Goal: Information Seeking & Learning: Check status

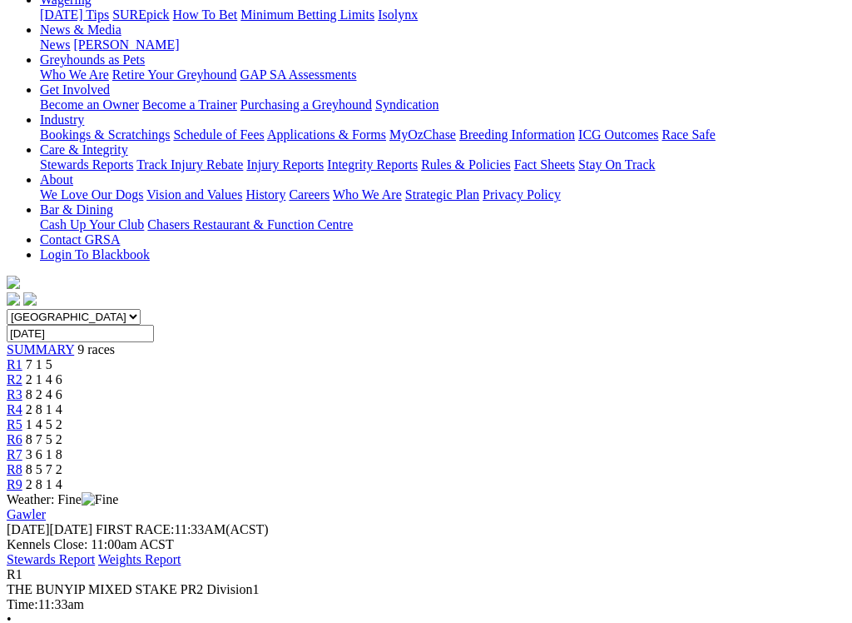
scroll to position [233, 0]
click at [22, 373] on span "R2" at bounding box center [15, 380] width 16 height 14
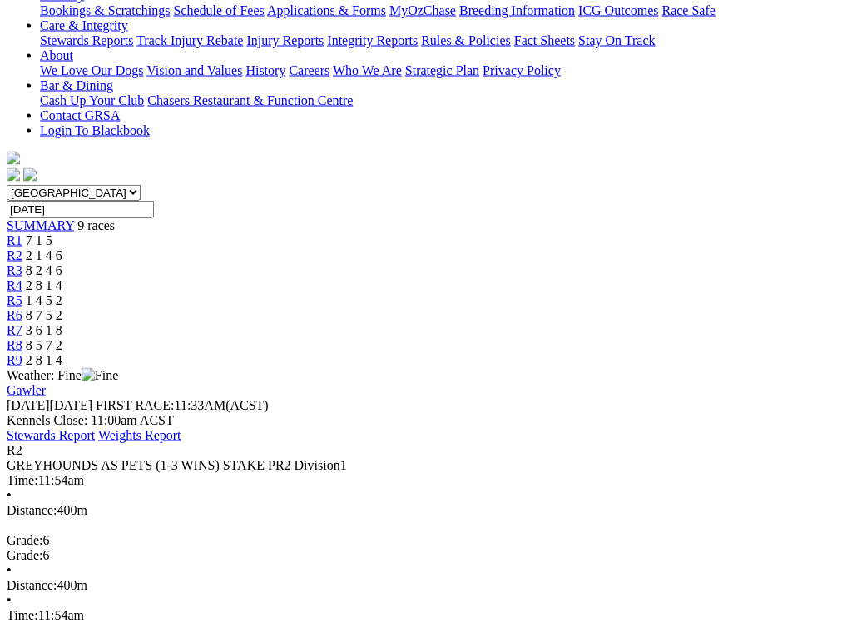
scroll to position [360, 0]
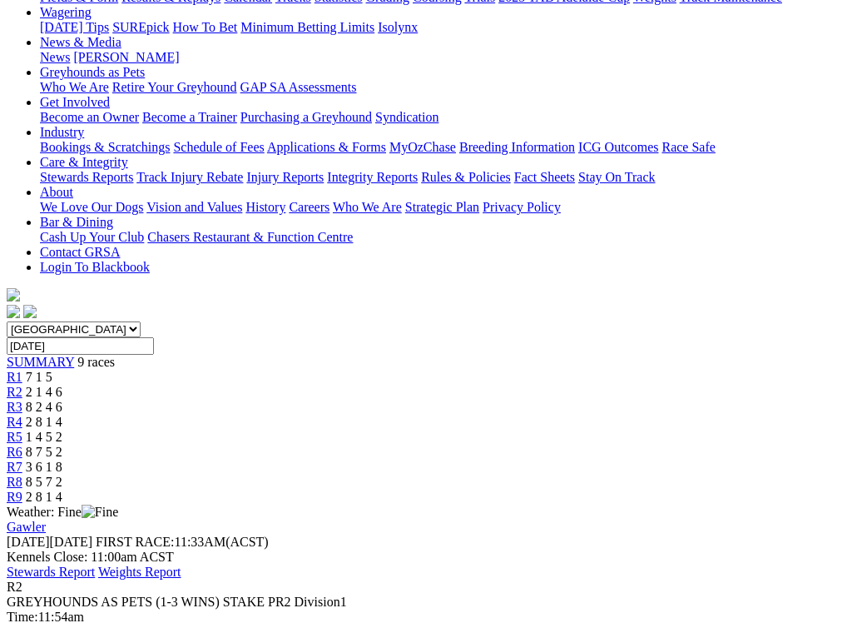
scroll to position [221, 0]
click at [62, 400] on span "8 2 4 6" at bounding box center [44, 407] width 37 height 14
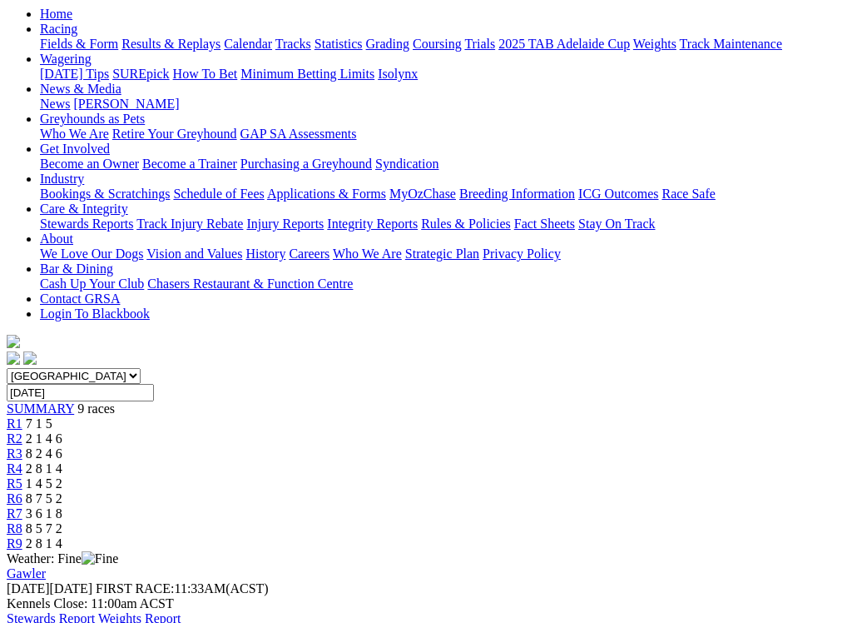
scroll to position [174, 0]
click at [62, 462] on span "2 8 1 4" at bounding box center [44, 469] width 37 height 14
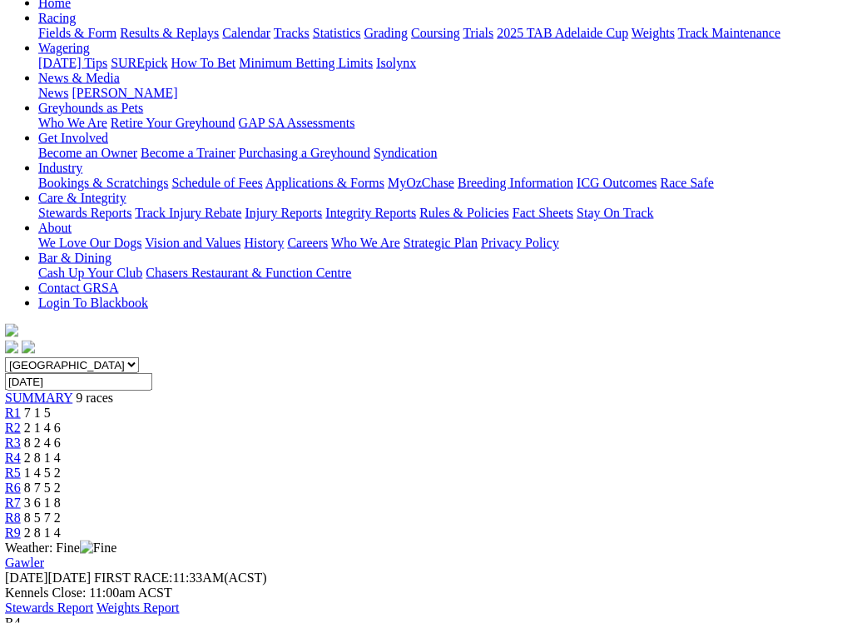
scroll to position [190, 2]
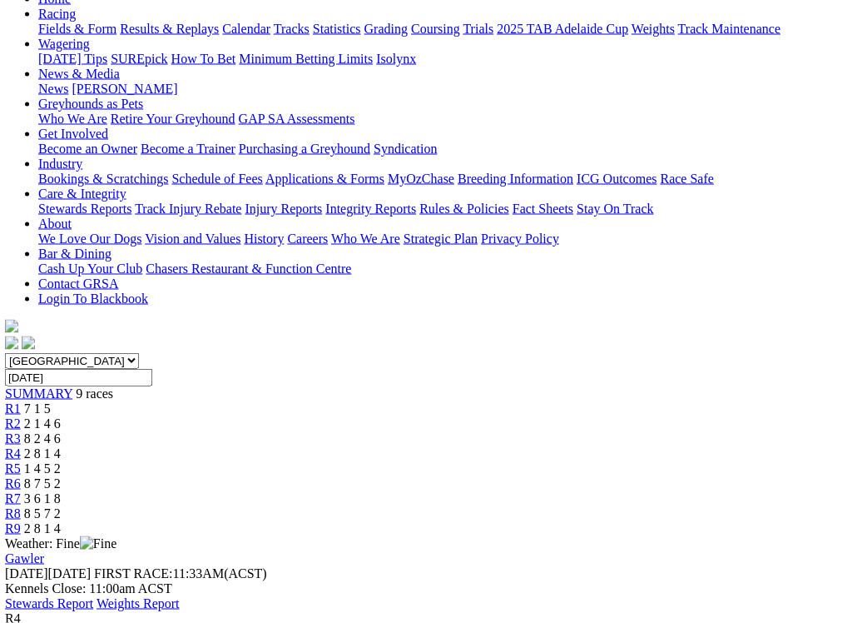
click at [61, 461] on span "1 4 5 2" at bounding box center [42, 468] width 37 height 14
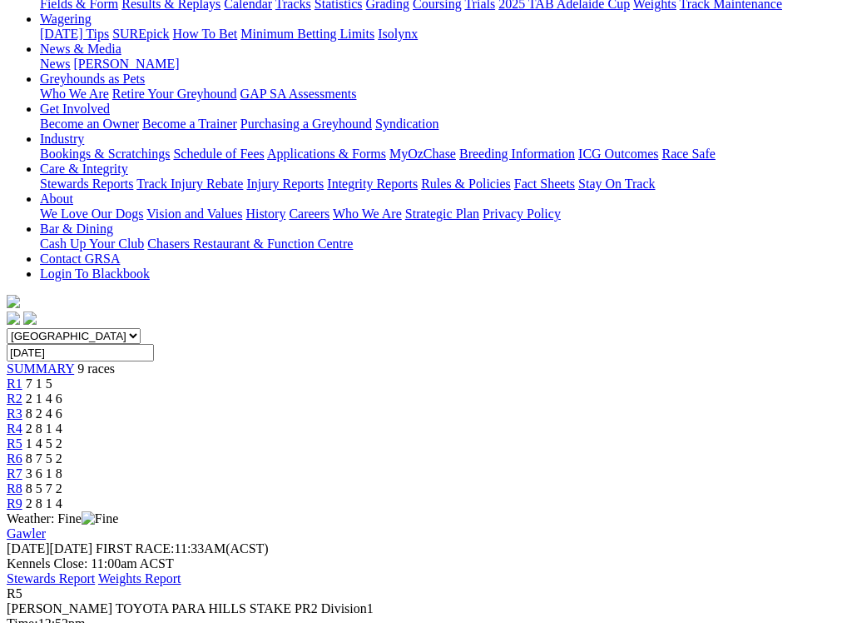
scroll to position [219, 0]
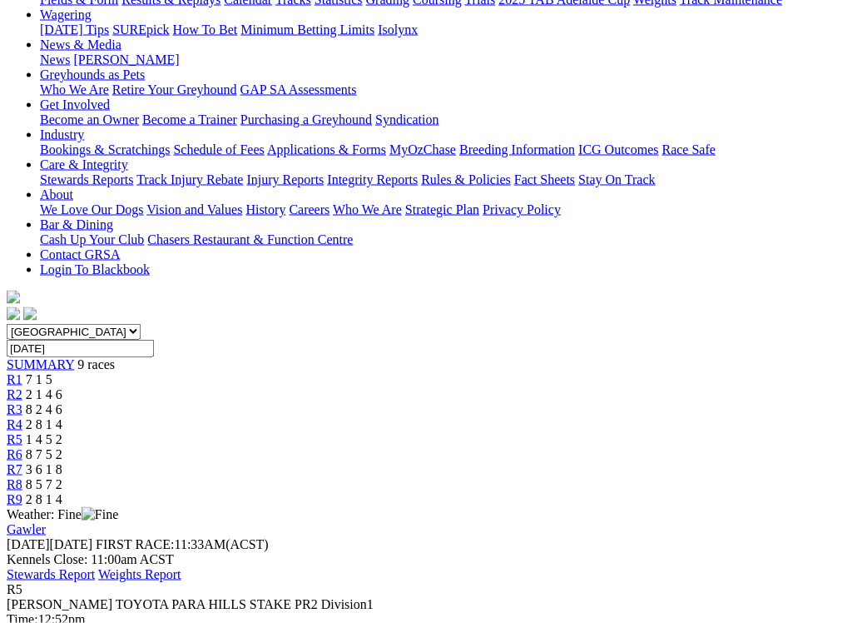
click at [22, 447] on span "R6" at bounding box center [15, 454] width 16 height 14
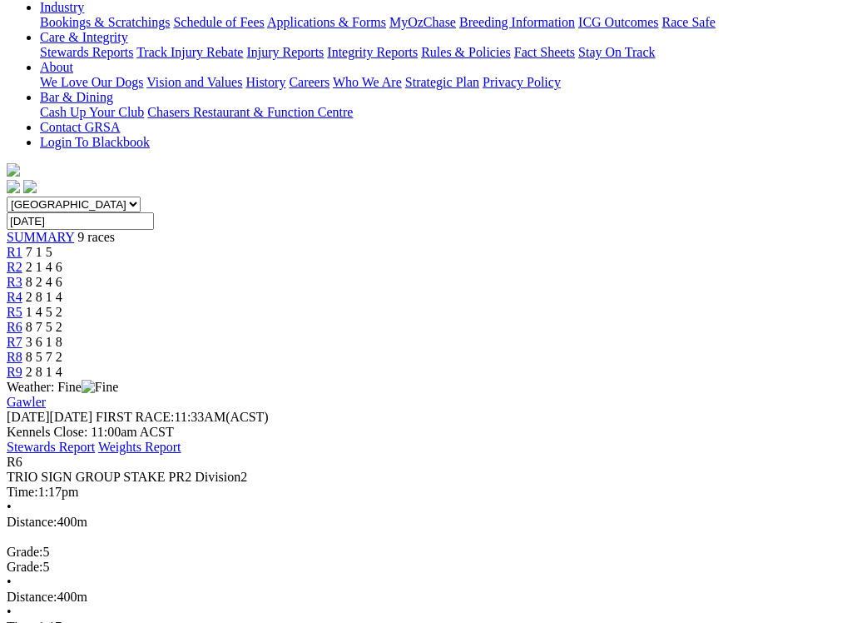
scroll to position [345, 0]
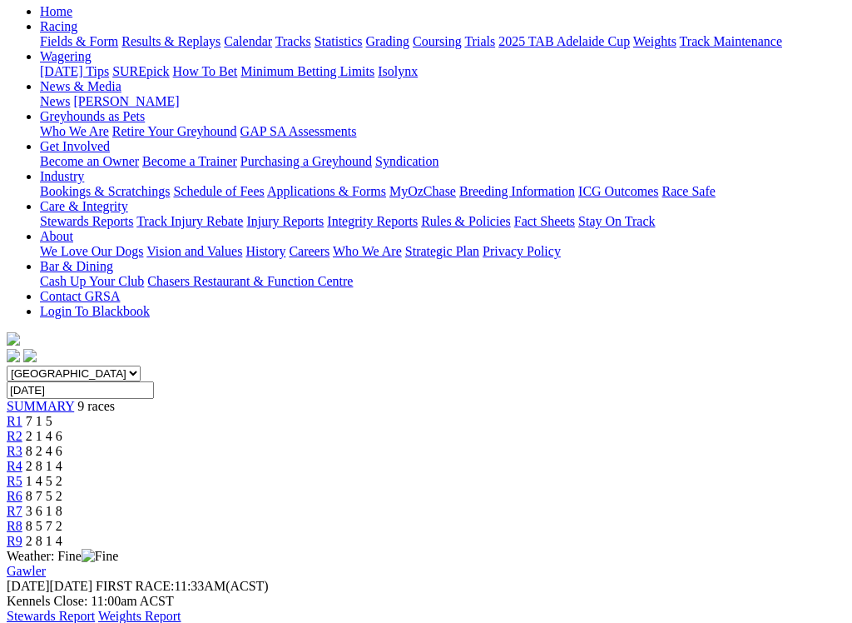
scroll to position [176, 0]
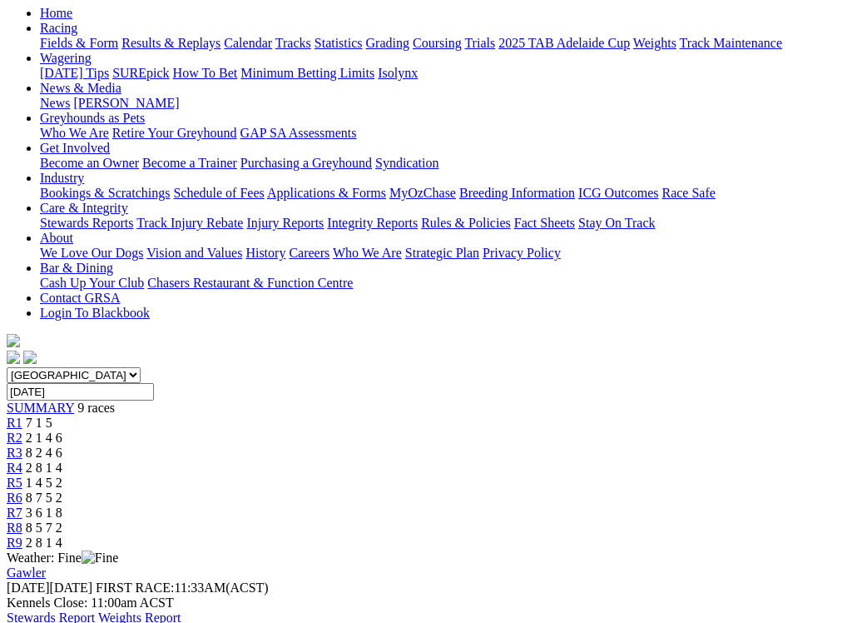
click at [62, 505] on span "3 6 1 8" at bounding box center [44, 512] width 37 height 14
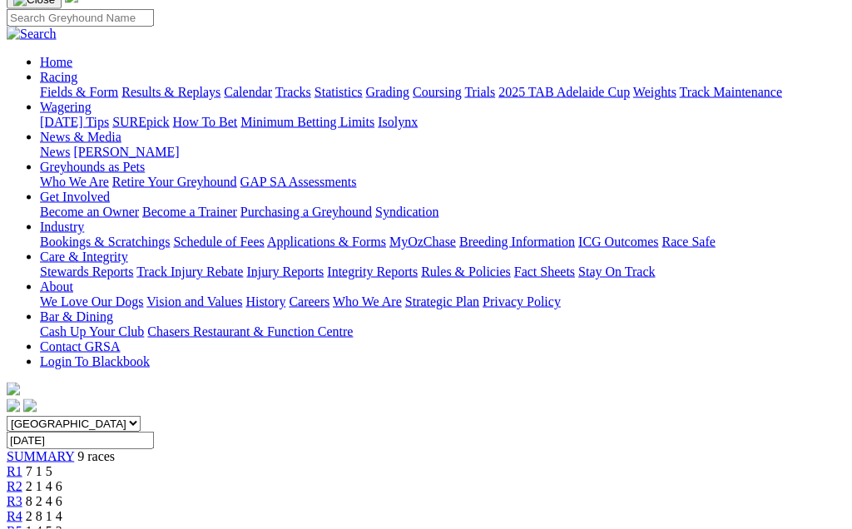
scroll to position [117, 0]
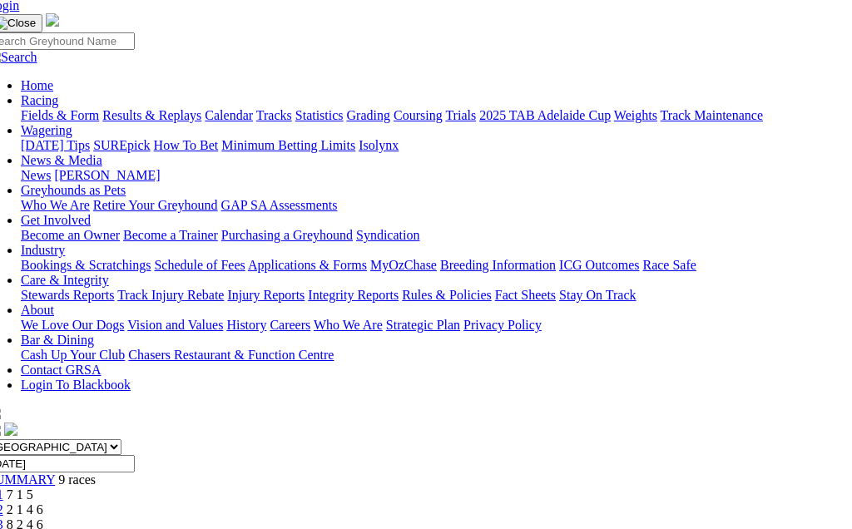
scroll to position [97, 19]
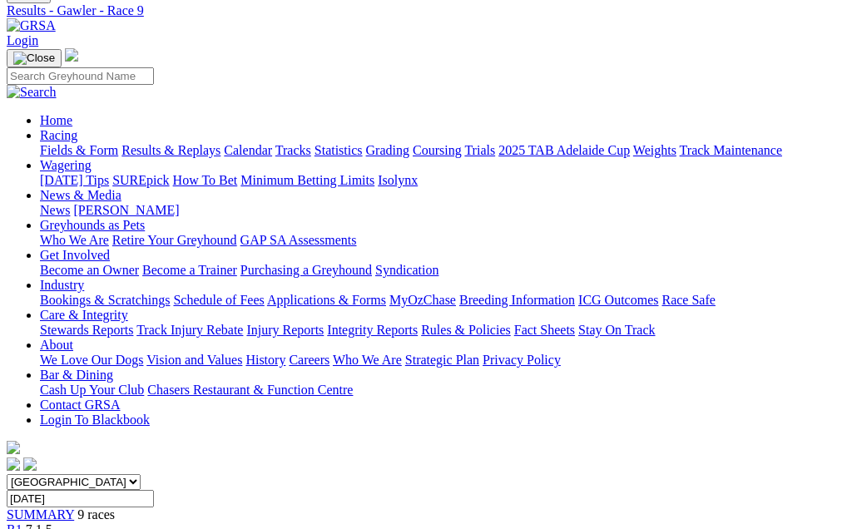
scroll to position [66, 0]
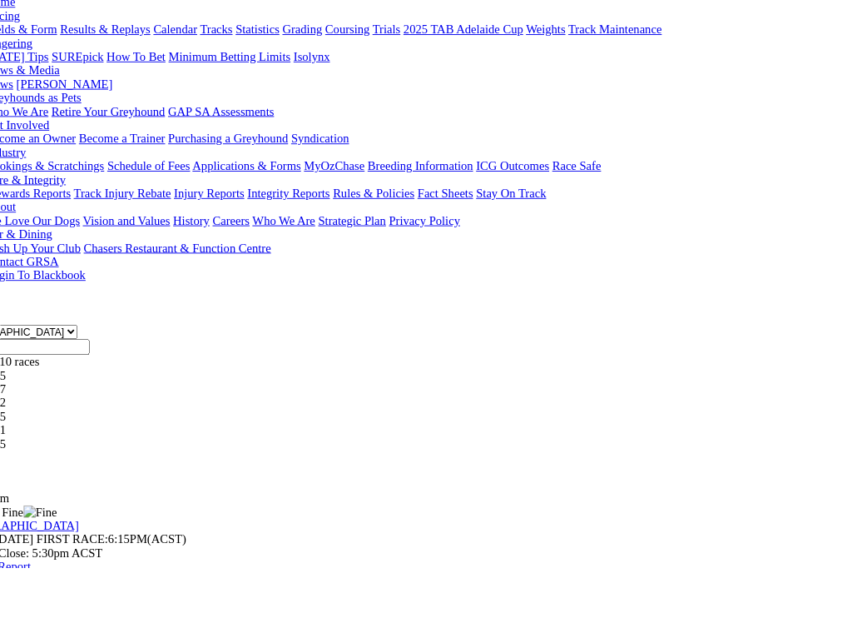
scroll to position [176, 56]
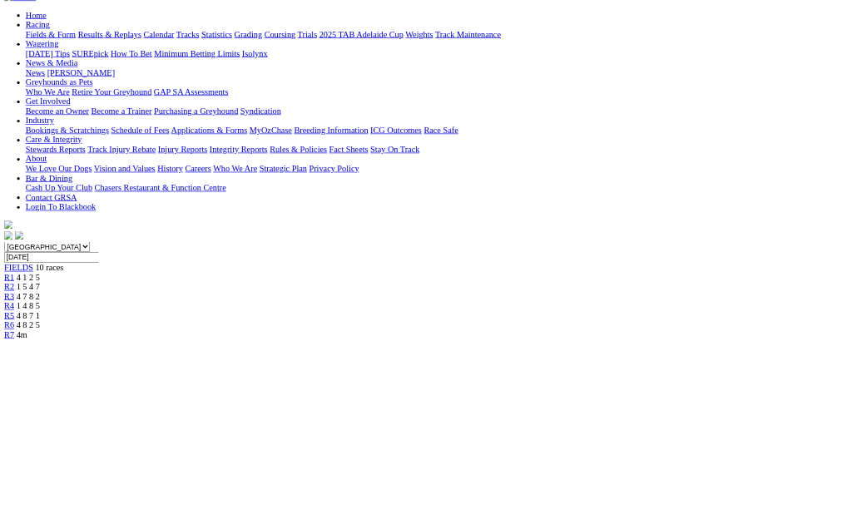
scroll to position [162, 0]
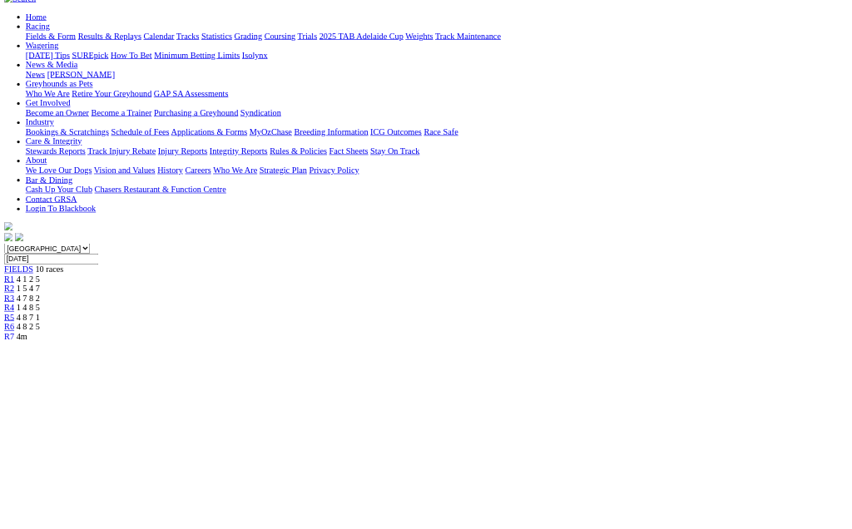
click at [22, 459] on link "R3" at bounding box center [15, 466] width 16 height 14
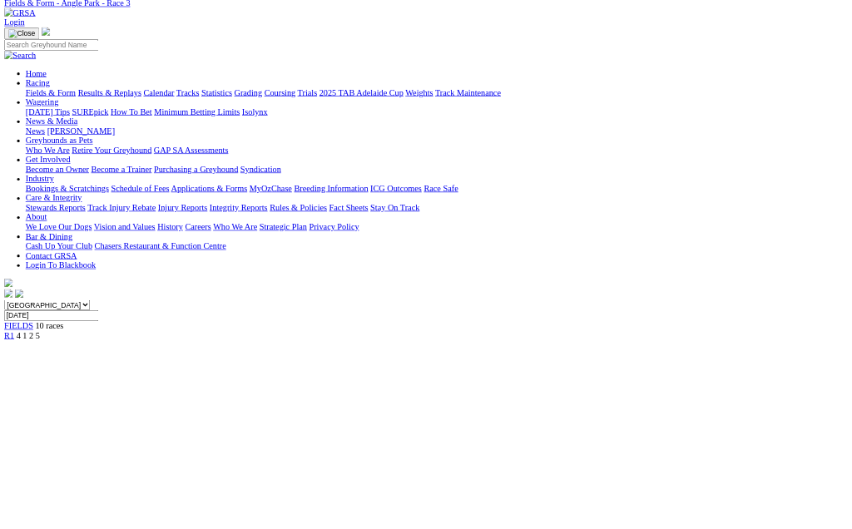
scroll to position [196, 0]
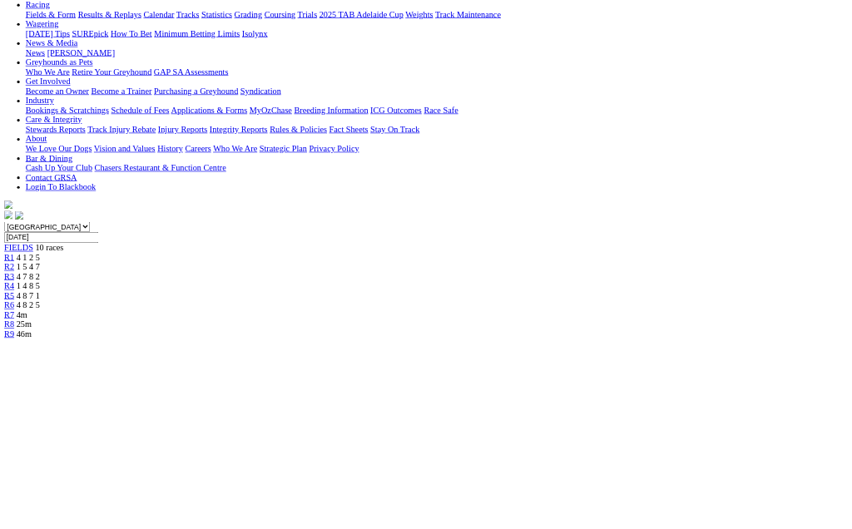
click at [22, 440] on span "R4" at bounding box center [15, 447] width 16 height 14
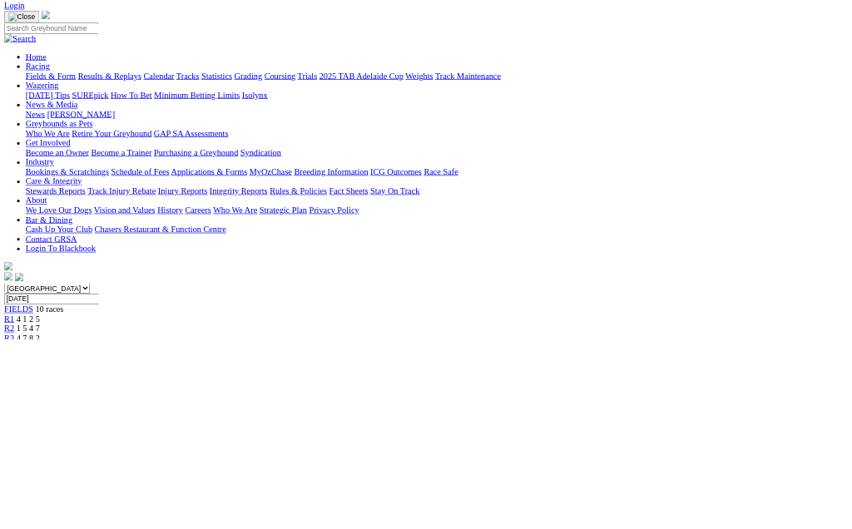
scroll to position [78, 0]
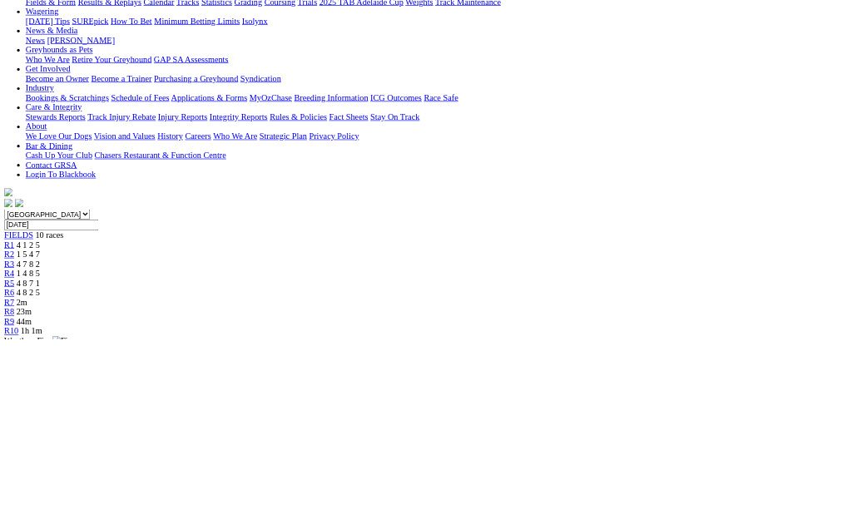
scroll to position [154, 0]
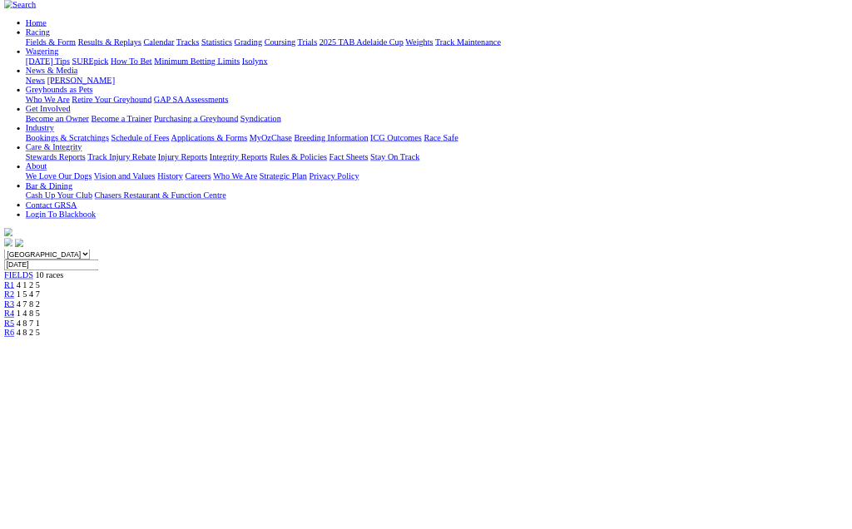
click at [22, 512] on span "R6" at bounding box center [15, 519] width 16 height 14
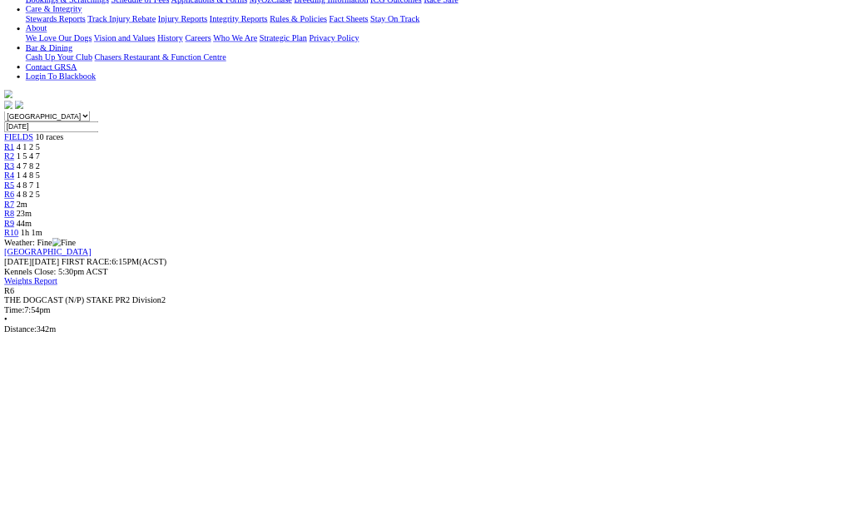
scroll to position [1376, 0]
